Goal: Task Accomplishment & Management: Use online tool/utility

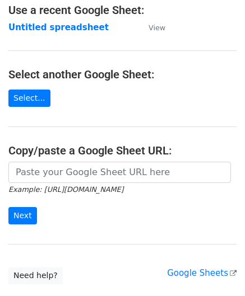
scroll to position [112, 0]
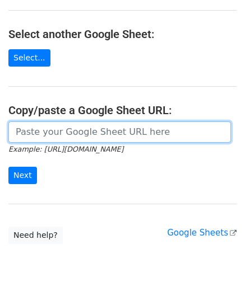
drag, startPoint x: 27, startPoint y: 134, endPoint x: 45, endPoint y: 125, distance: 20.0
click at [27, 134] on input "url" at bounding box center [119, 132] width 222 height 21
paste input "[URL][DOMAIN_NAME]"
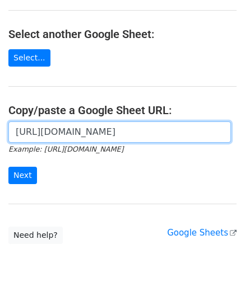
scroll to position [0, 242]
type input "[URL][DOMAIN_NAME]"
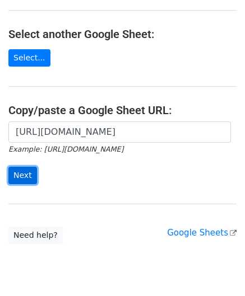
click at [22, 173] on input "Next" at bounding box center [22, 175] width 29 height 17
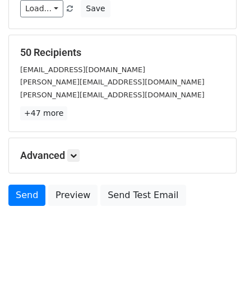
scroll to position [137, 0]
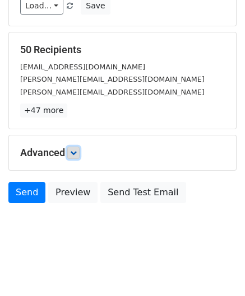
click at [71, 152] on link at bounding box center [73, 153] width 12 height 12
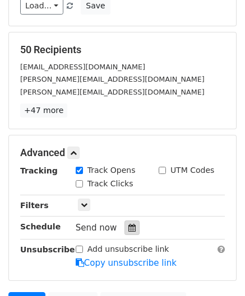
click at [128, 228] on icon at bounding box center [131, 228] width 7 height 8
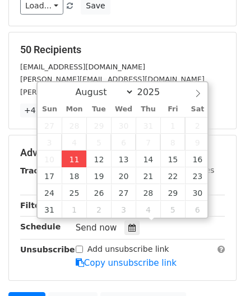
type input "2025-08-11 12:00"
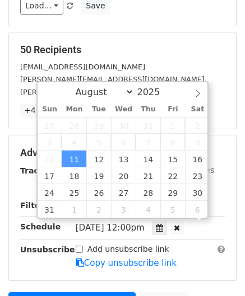
scroll to position [0, 0]
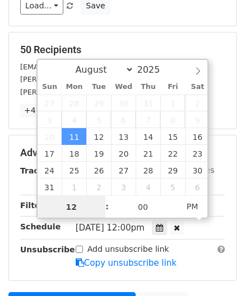
paste input "Hour"
type input "2"
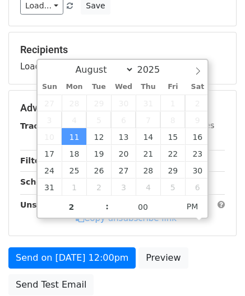
type input "2025-08-11 14:00"
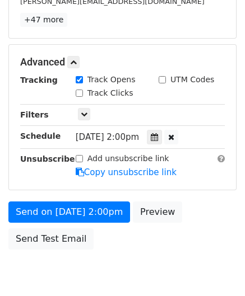
scroll to position [272, 0]
